Goal: Task Accomplishment & Management: Use online tool/utility

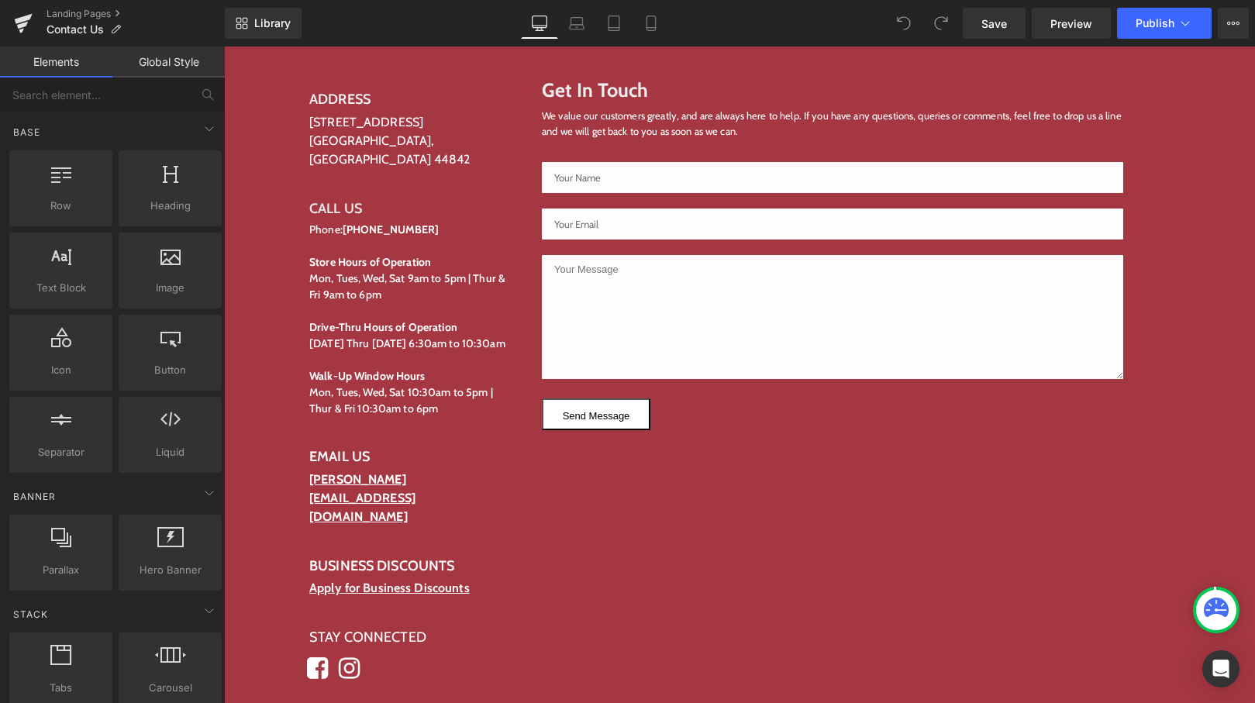
scroll to position [935, 0]
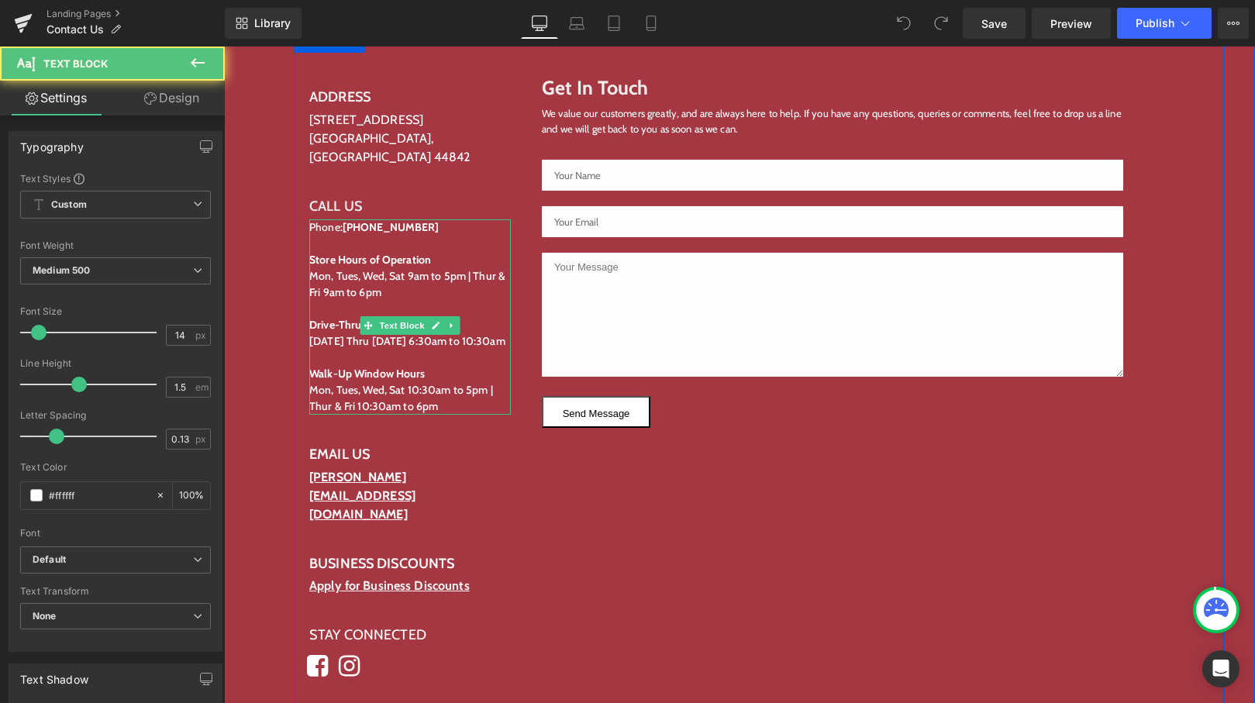
click at [348, 253] on strong "Store Hours of Operation" at bounding box center [370, 260] width 122 height 14
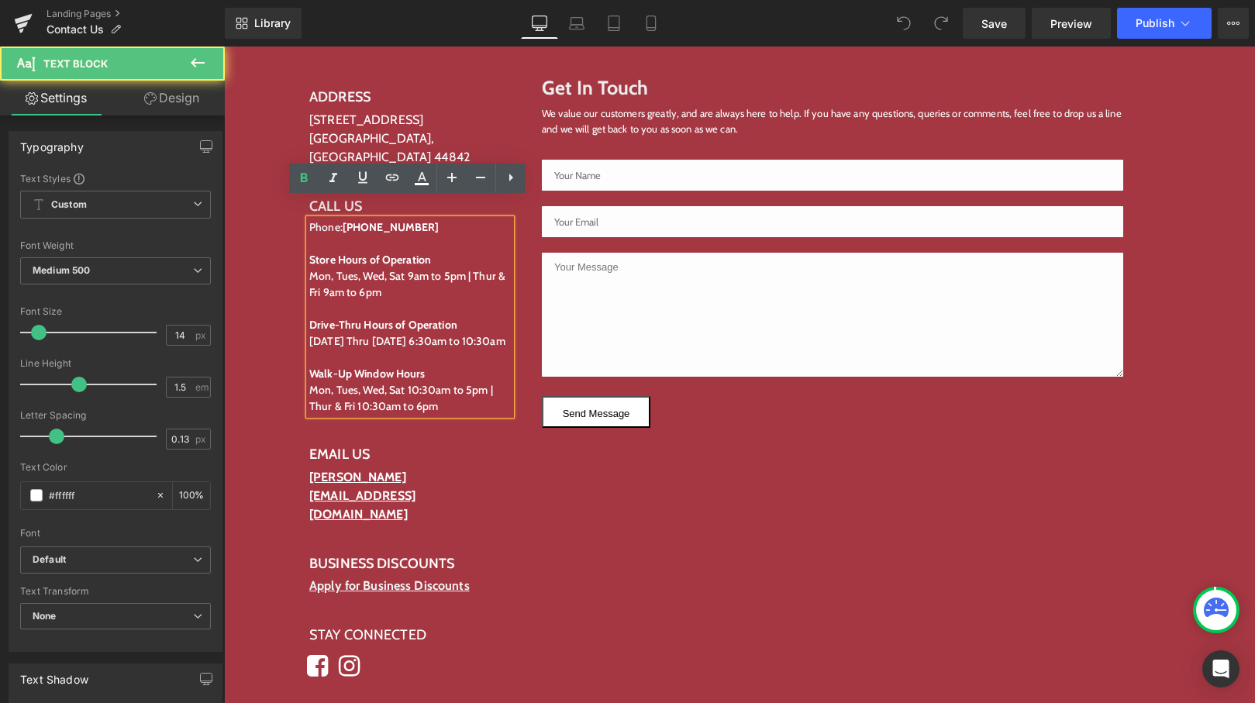
click at [361, 273] on p "Mon, Tues, Wed, Sat 9am to 5pm | Thur & Fri 9am to 6pm" at bounding box center [409, 284] width 201 height 33
click at [320, 273] on p "Mon, Tues, Wed, Sat 9am to 5pm | Thur & Fri 9am to 5pm" at bounding box center [409, 284] width 201 height 33
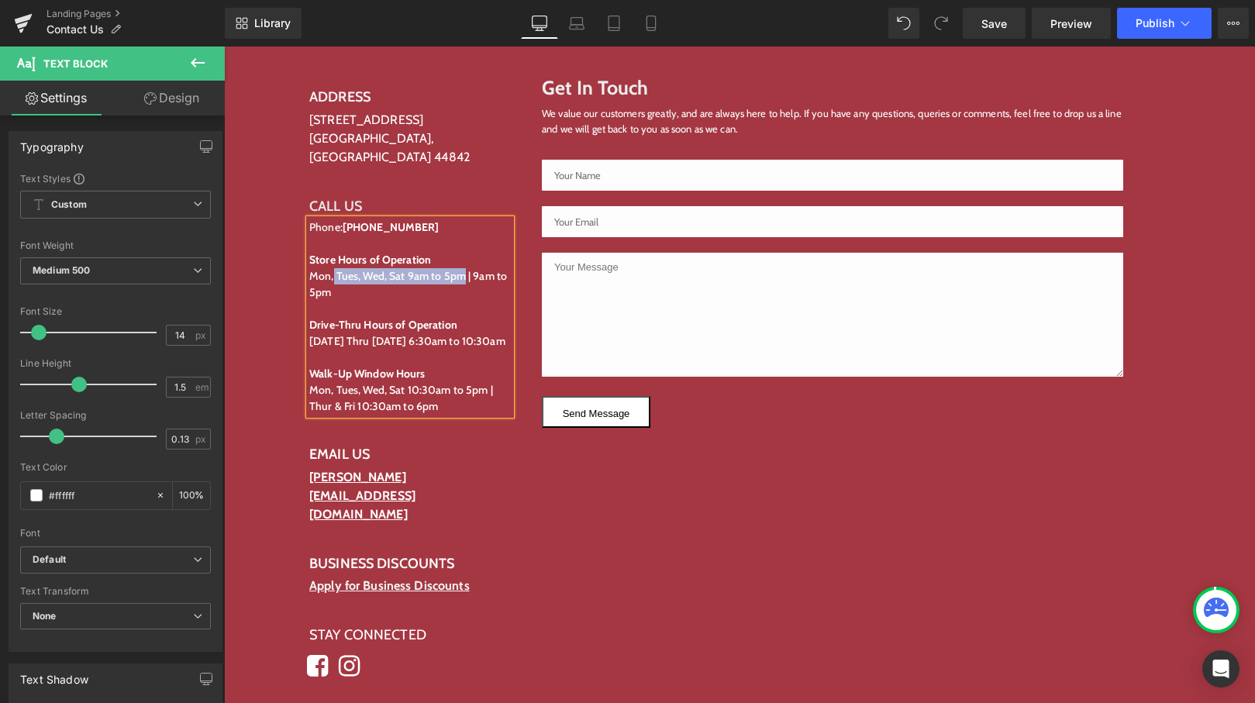
drag, startPoint x: 463, startPoint y: 256, endPoint x: 329, endPoint y: 256, distance: 134.1
click at [329, 268] on p "Mon, Tues, Wed, Sat 9am to 5pm | 9am to 5pm" at bounding box center [409, 284] width 201 height 33
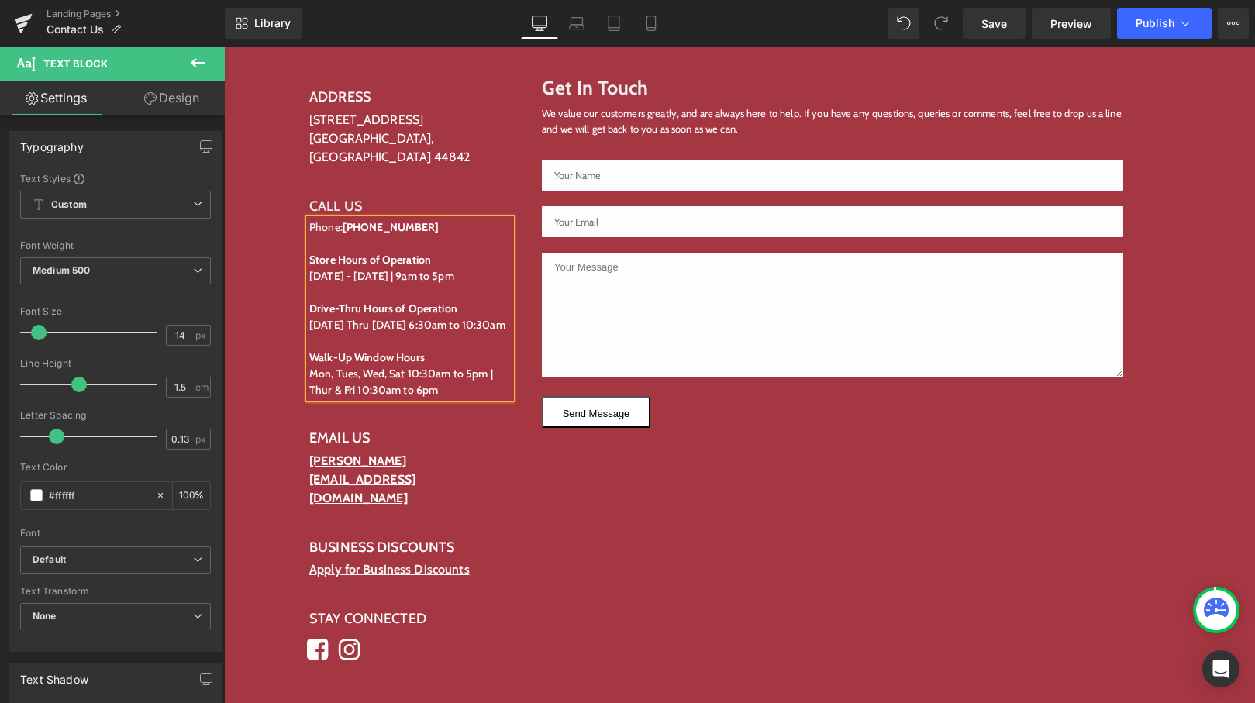
drag, startPoint x: 371, startPoint y: 305, endPoint x: 379, endPoint y: 339, distance: 34.2
click at [371, 306] on p "Drive-Thru Hours of Operation [DATE] Thru [DATE] 6:30am to 10:30am" at bounding box center [409, 308] width 201 height 49
click at [398, 305] on p "Drive-Thru Hours of Operation [DATE] - [DATE] 6:30am to 10:30am" at bounding box center [409, 308] width 201 height 49
click at [355, 370] on p "Mon, Tues, Wed, Sat 10:30am to 5pm | Thur & Fri 10:30am to 6pm" at bounding box center [409, 382] width 201 height 33
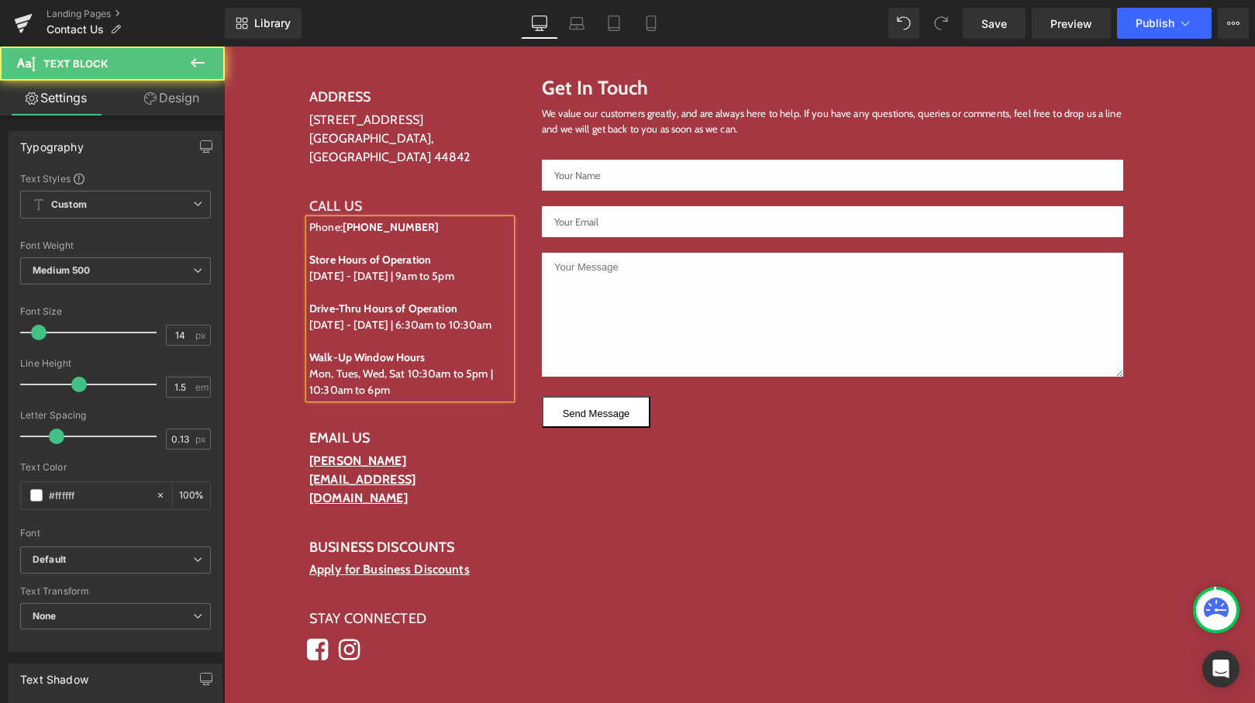
click at [368, 370] on p "Mon, Tues, Wed, Sat 10:30am to 5pm | 10:30am to 6pm" at bounding box center [409, 382] width 201 height 33
drag, startPoint x: 481, startPoint y: 354, endPoint x: 325, endPoint y: 347, distance: 155.9
click at [325, 366] on p "Mon, Tues, Wed, Sat 10:30am to 5pm | 10:30am to 5pm" at bounding box center [409, 382] width 201 height 33
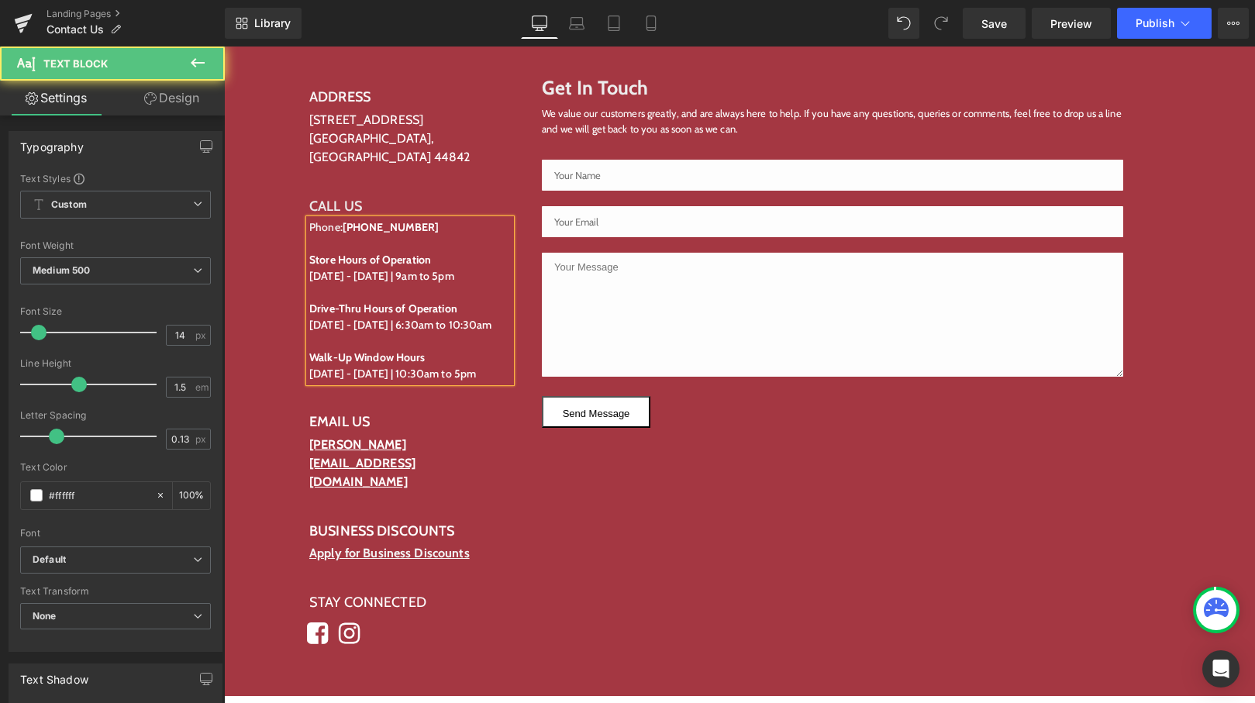
click at [491, 366] on p "[DATE] - [DATE] | 10:30am to 5pm" at bounding box center [409, 374] width 201 height 16
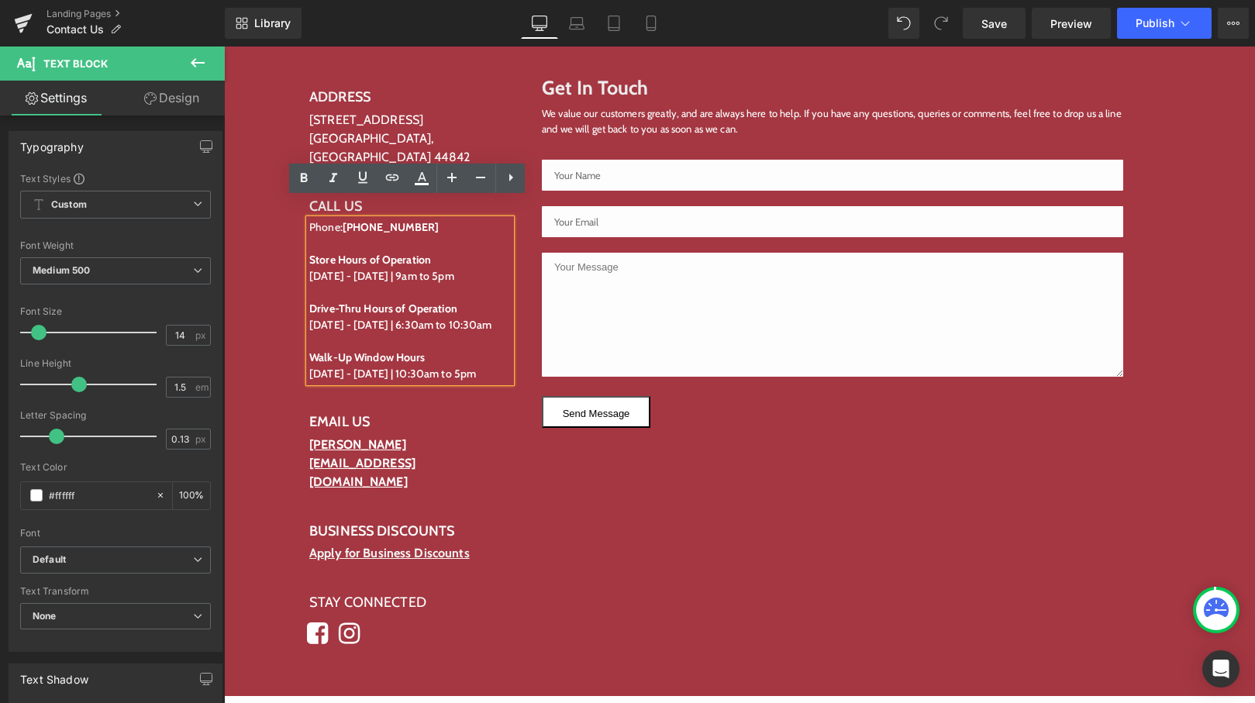
click at [486, 366] on p "[DATE] - [DATE] | 10:30am to 5pm" at bounding box center [409, 374] width 201 height 16
click at [1014, 24] on link "Save" at bounding box center [993, 23] width 63 height 31
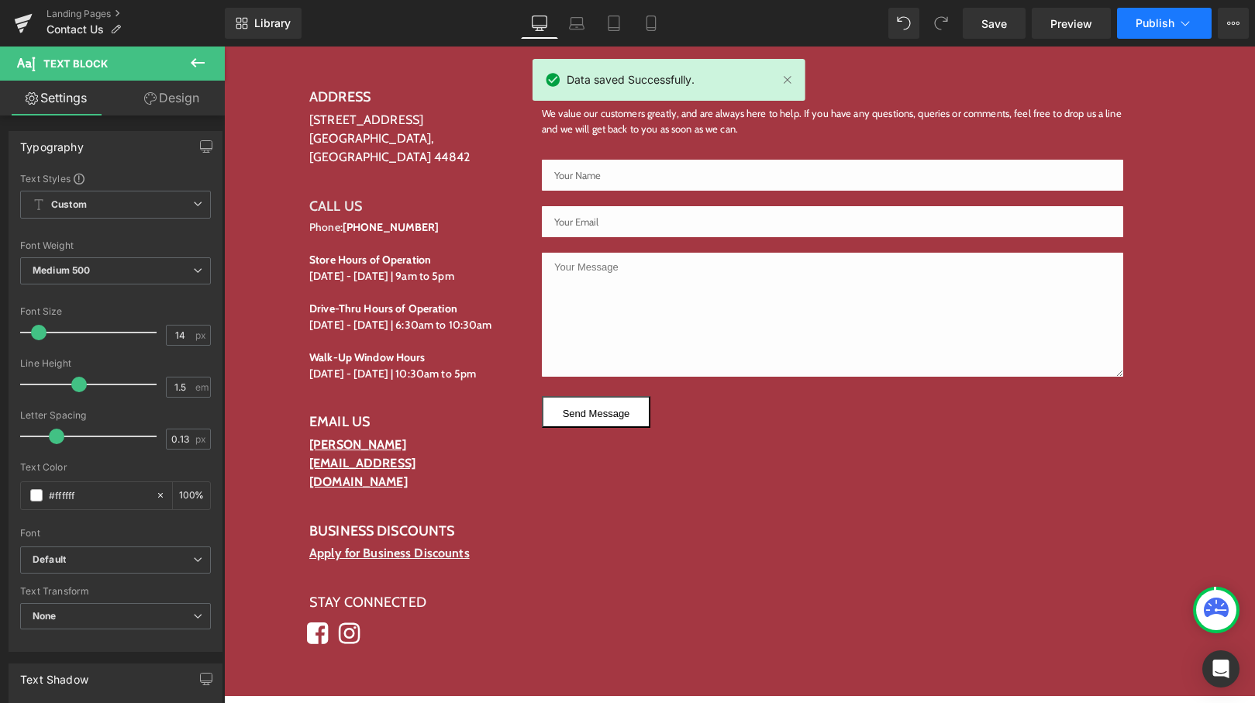
click at [1172, 25] on span "Publish" at bounding box center [1154, 23] width 39 height 12
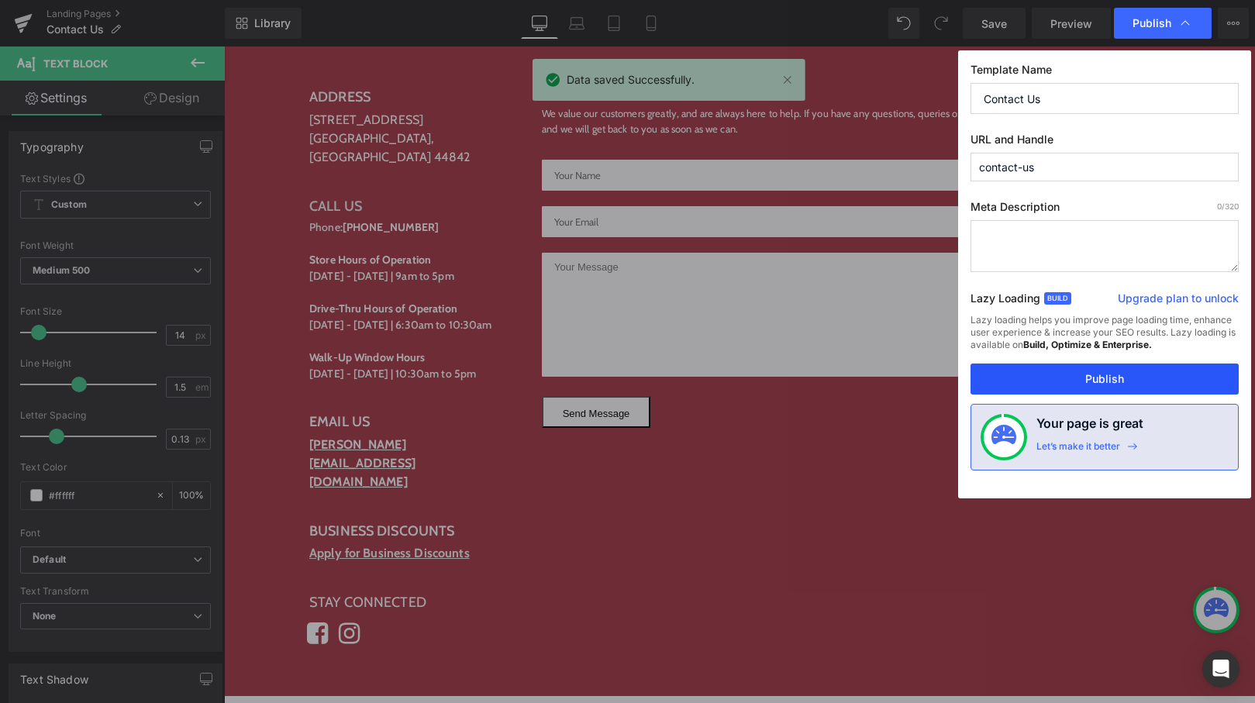
click at [1138, 380] on button "Publish" at bounding box center [1104, 378] width 268 height 31
